Goal: Task Accomplishment & Management: Use online tool/utility

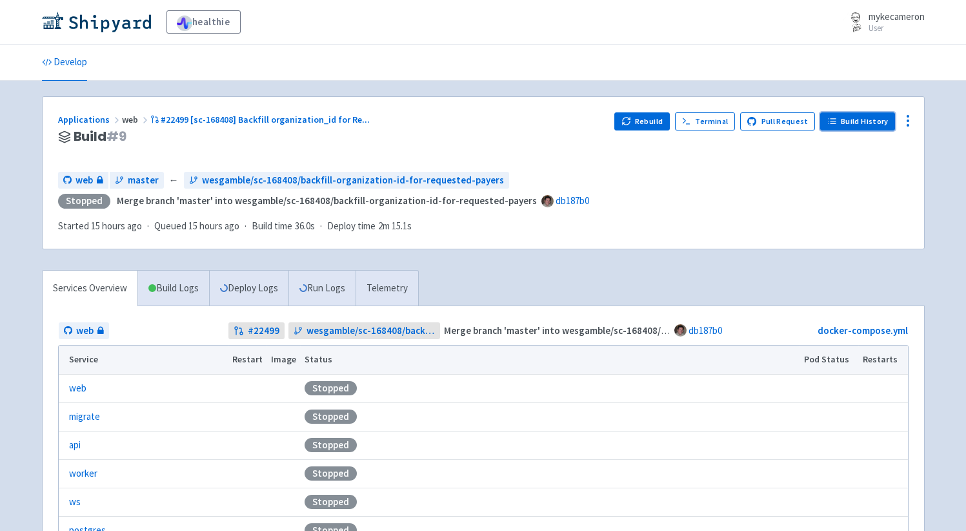
click at [875, 117] on link "Build History" at bounding box center [857, 121] width 75 height 18
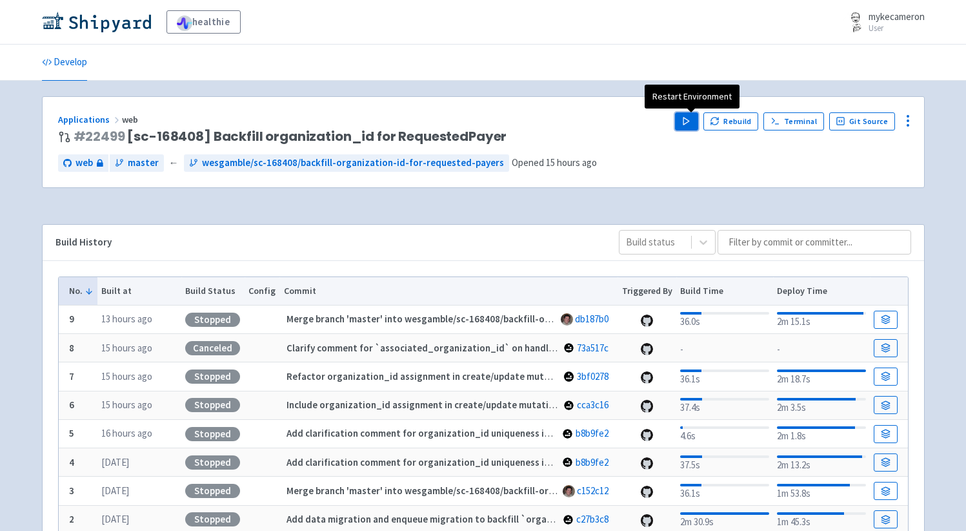
click at [684, 125] on button "Play" at bounding box center [686, 121] width 23 height 18
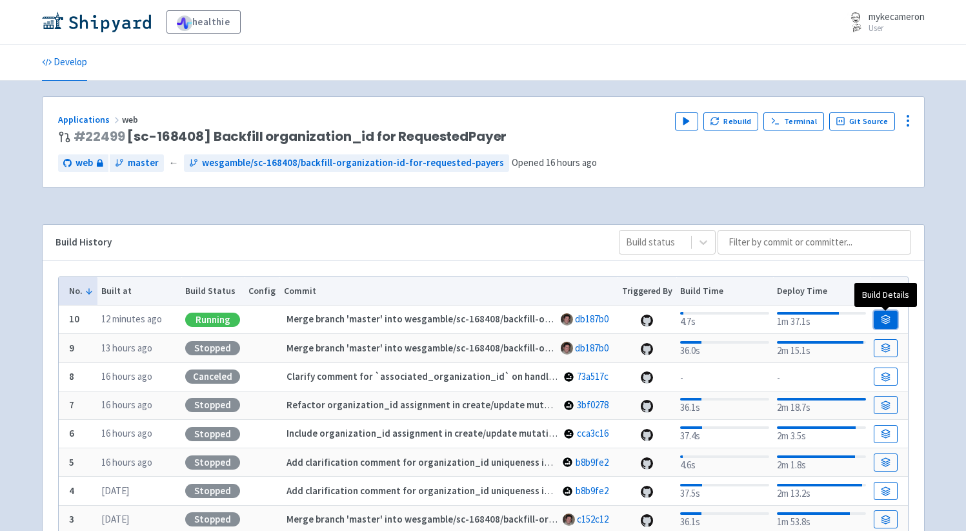
click at [882, 321] on icon at bounding box center [886, 322] width 8 height 2
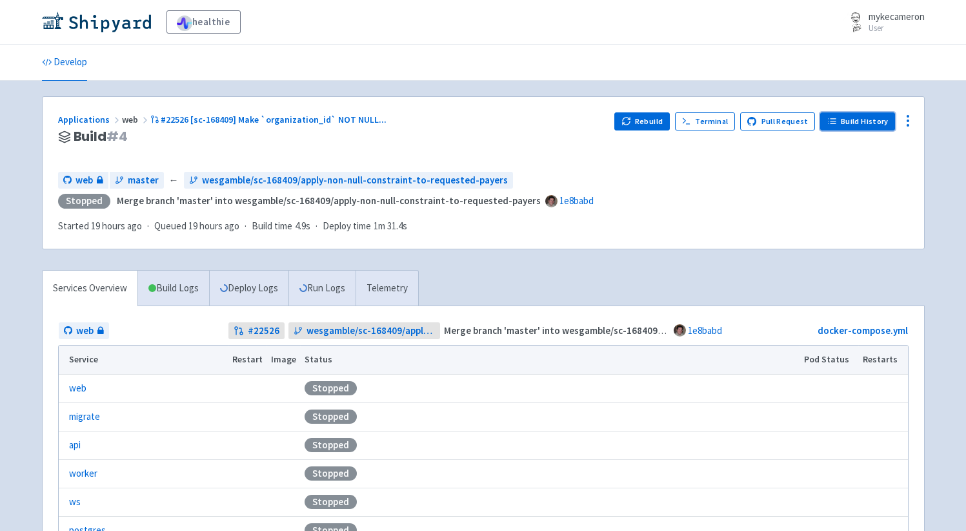
click at [855, 117] on link "Build History" at bounding box center [857, 121] width 75 height 18
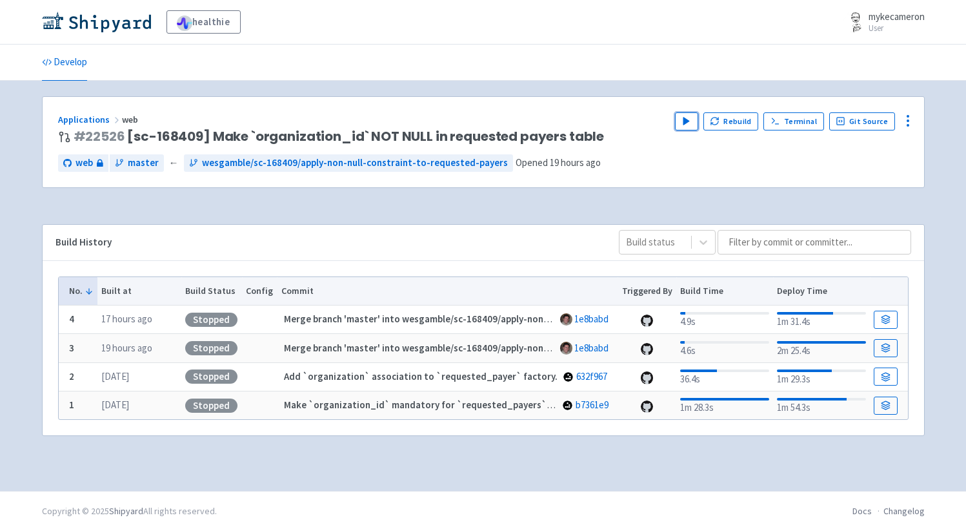
click at [689, 120] on polygon "button" at bounding box center [687, 120] width 6 height 7
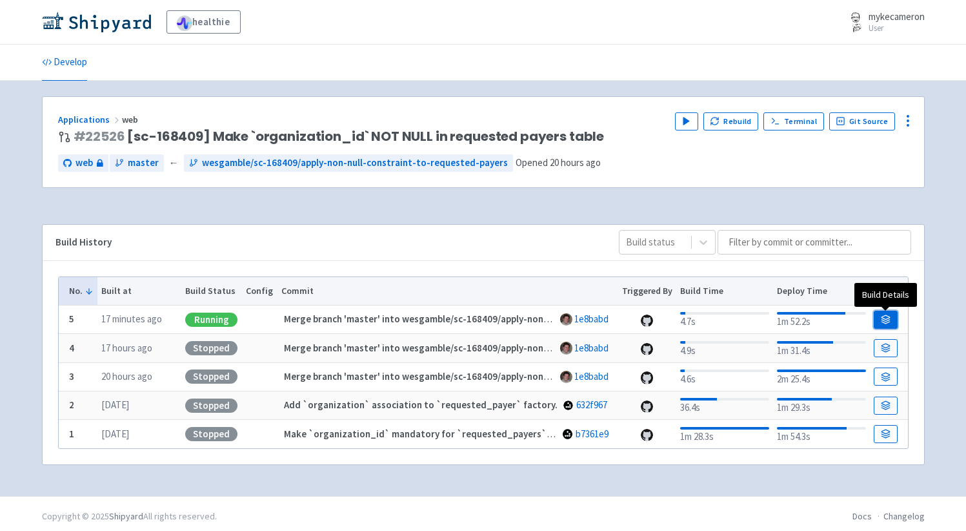
click at [892, 321] on link at bounding box center [885, 319] width 23 height 18
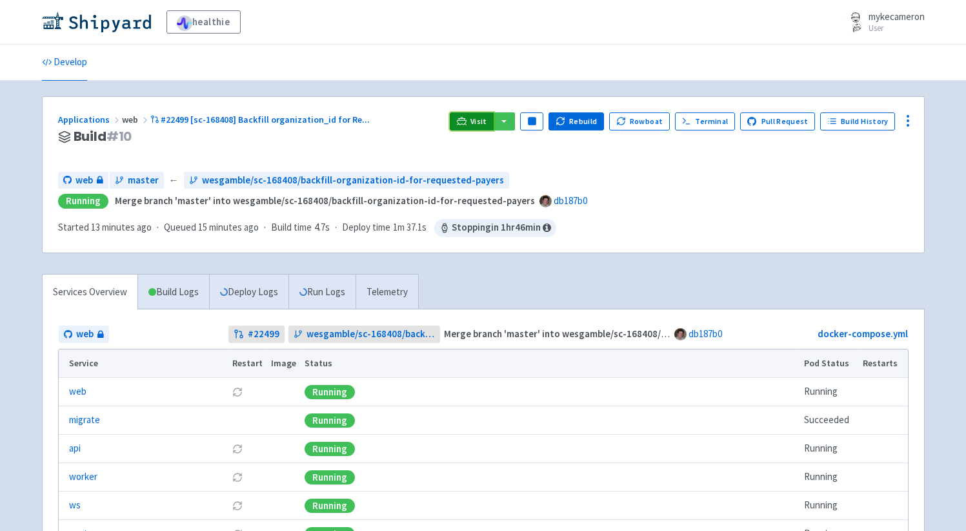
click at [479, 122] on link "Visit" at bounding box center [472, 121] width 44 height 18
click at [462, 120] on link "Visit" at bounding box center [472, 121] width 44 height 18
